Goal: Check status: Check status

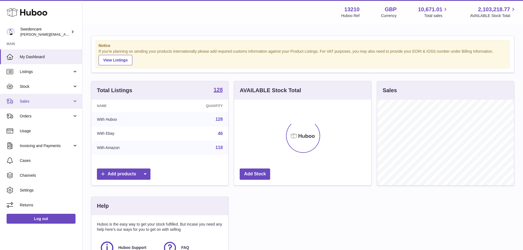
scroll to position [86, 137]
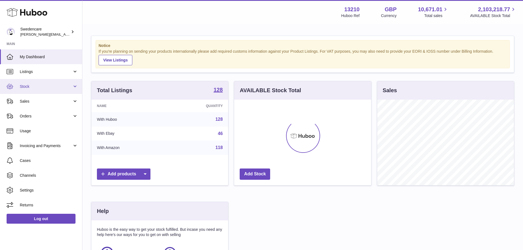
click at [27, 89] on link "Stock" at bounding box center [41, 86] width 82 height 15
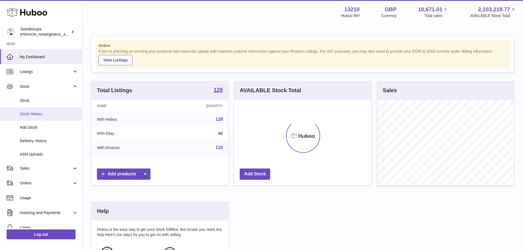
click at [36, 115] on span "Stock History" at bounding box center [49, 114] width 58 height 5
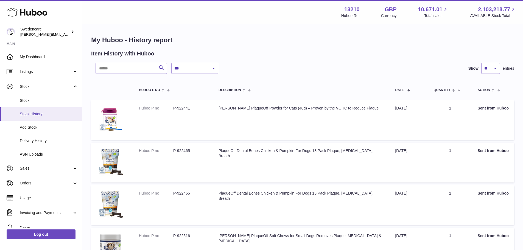
click at [31, 113] on span "Stock History" at bounding box center [49, 114] width 58 height 5
click at [34, 144] on link "Delivery History" at bounding box center [41, 140] width 82 height 13
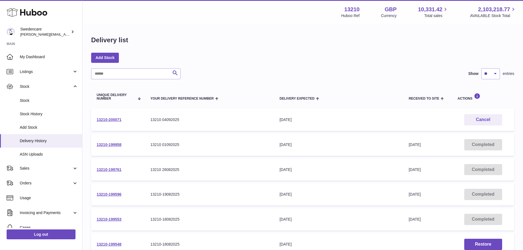
click at [166, 145] on div "13210 01092025" at bounding box center [210, 144] width 118 height 5
click at [111, 145] on link "13210-199958" at bounding box center [109, 145] width 25 height 4
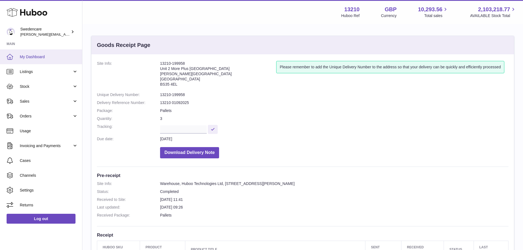
click at [36, 55] on span "My Dashboard" at bounding box center [49, 56] width 58 height 5
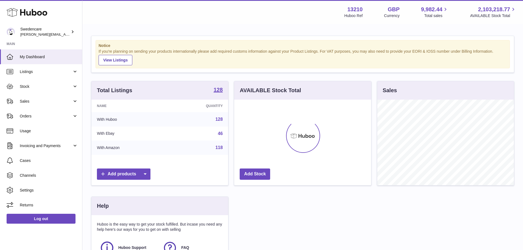
scroll to position [86, 137]
